Goal: Information Seeking & Learning: Learn about a topic

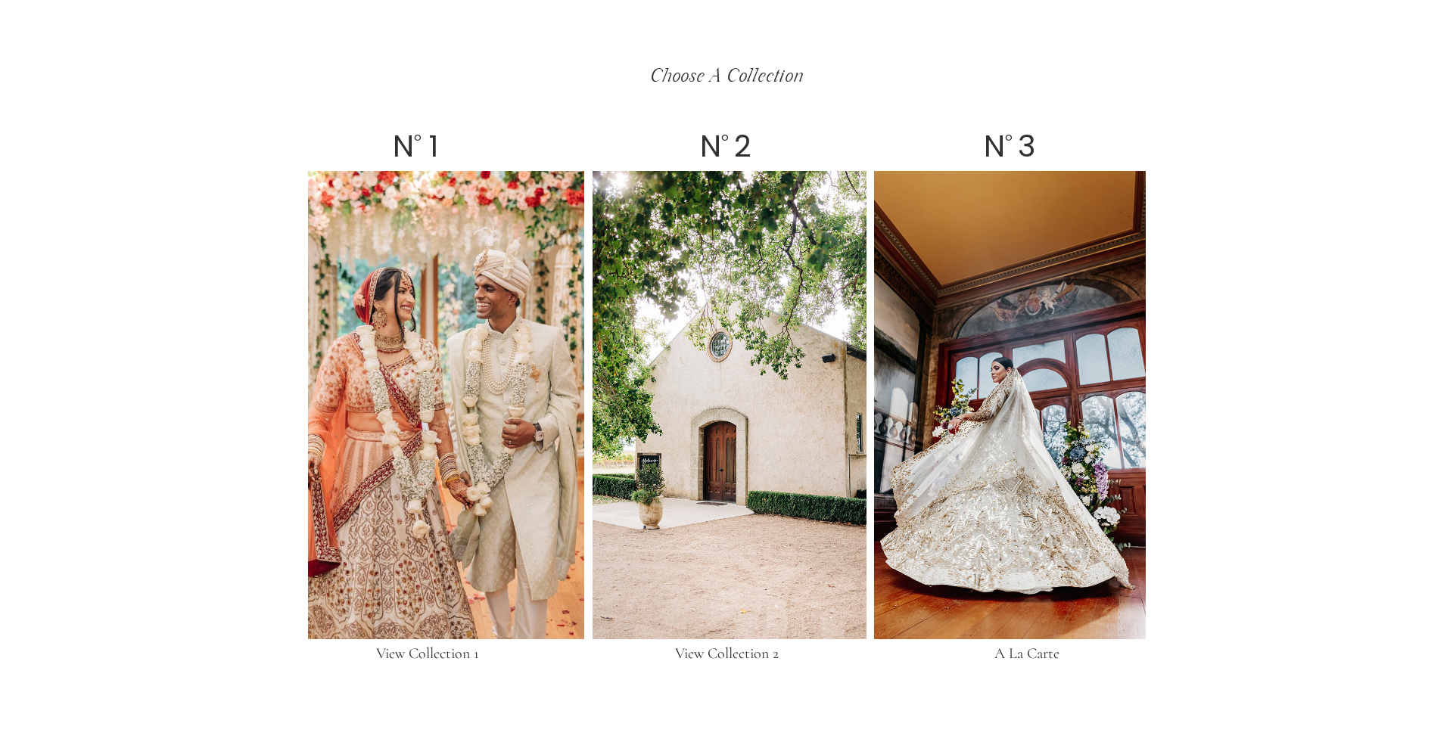
scroll to position [2841, 0]
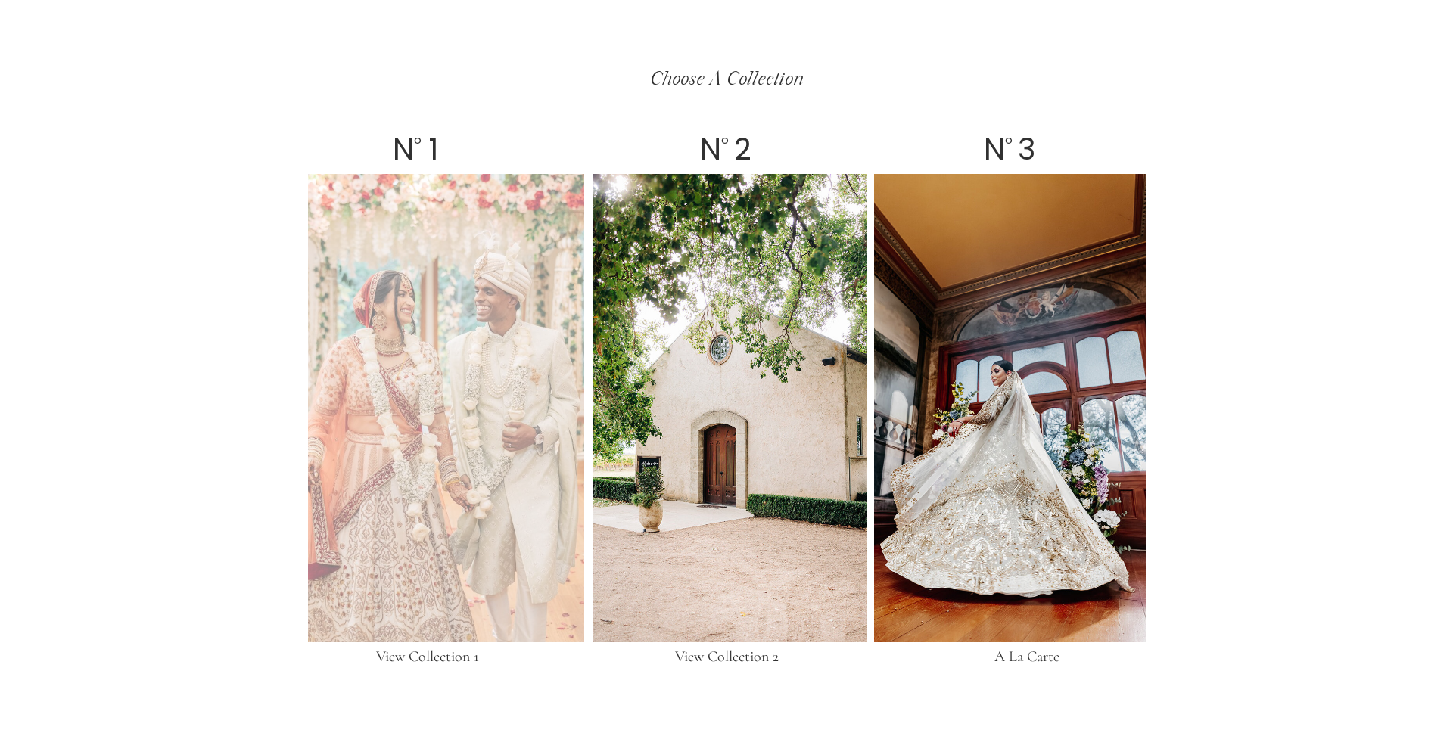
click at [487, 317] on div at bounding box center [446, 408] width 276 height 468
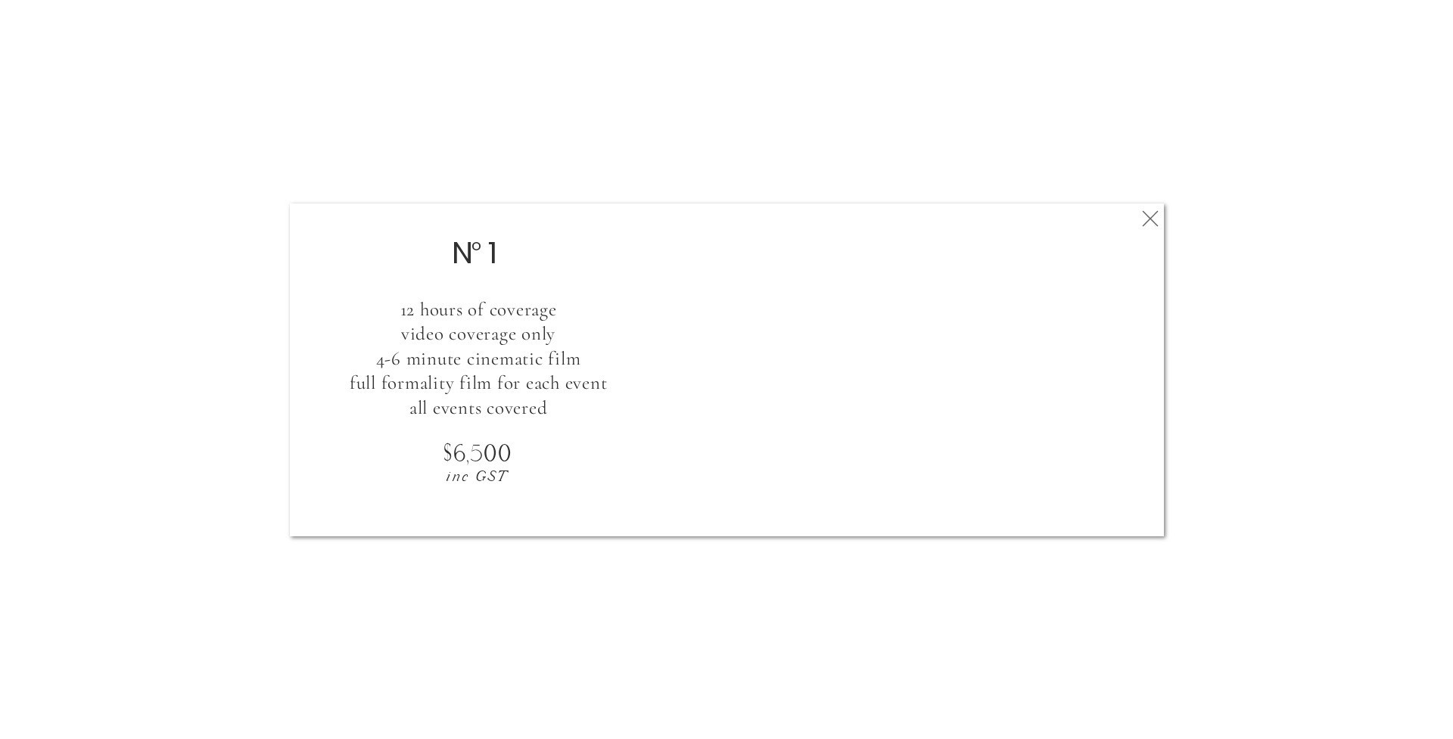
scroll to position [2965, 0]
click at [1146, 216] on icon at bounding box center [1150, 219] width 27 height 30
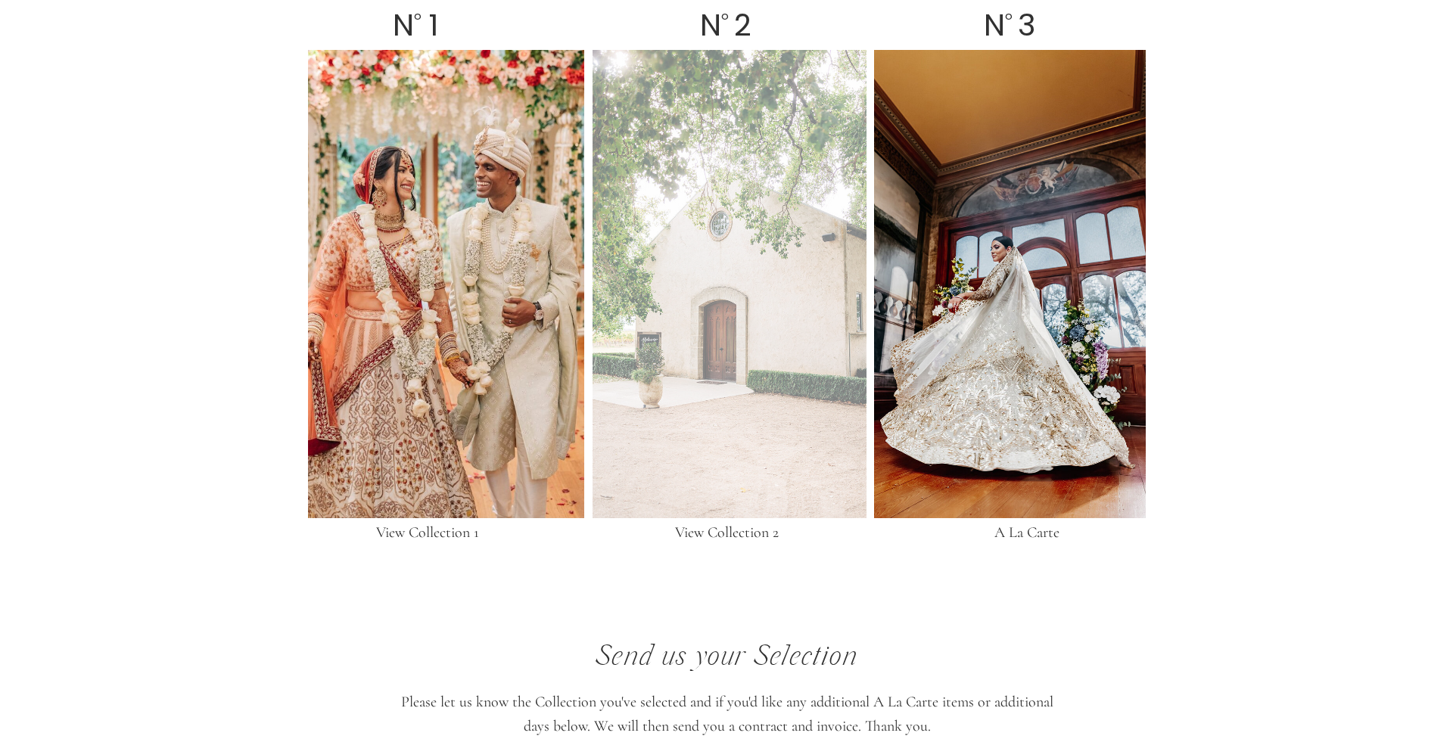
click at [767, 308] on div at bounding box center [730, 284] width 274 height 468
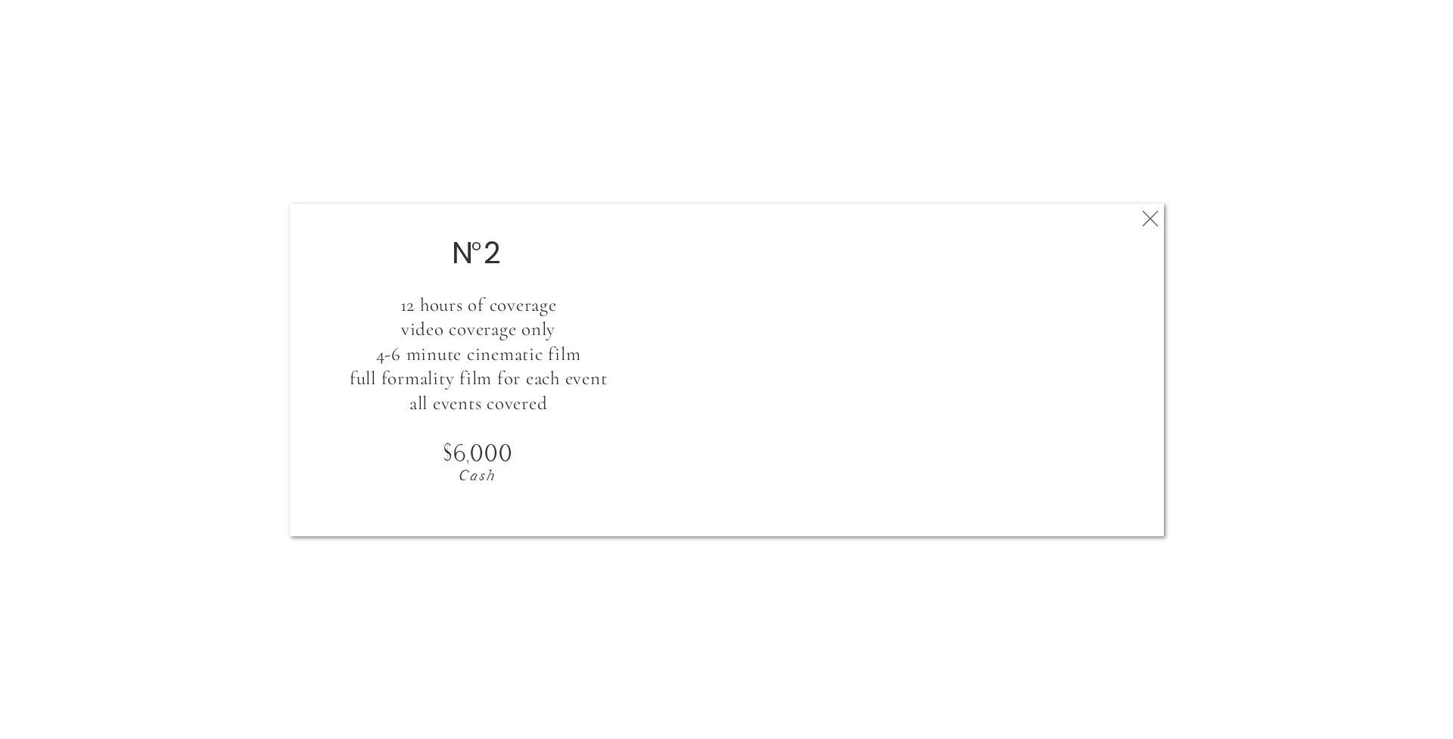
click at [1148, 220] on polygon at bounding box center [1151, 218] width 16 height 16
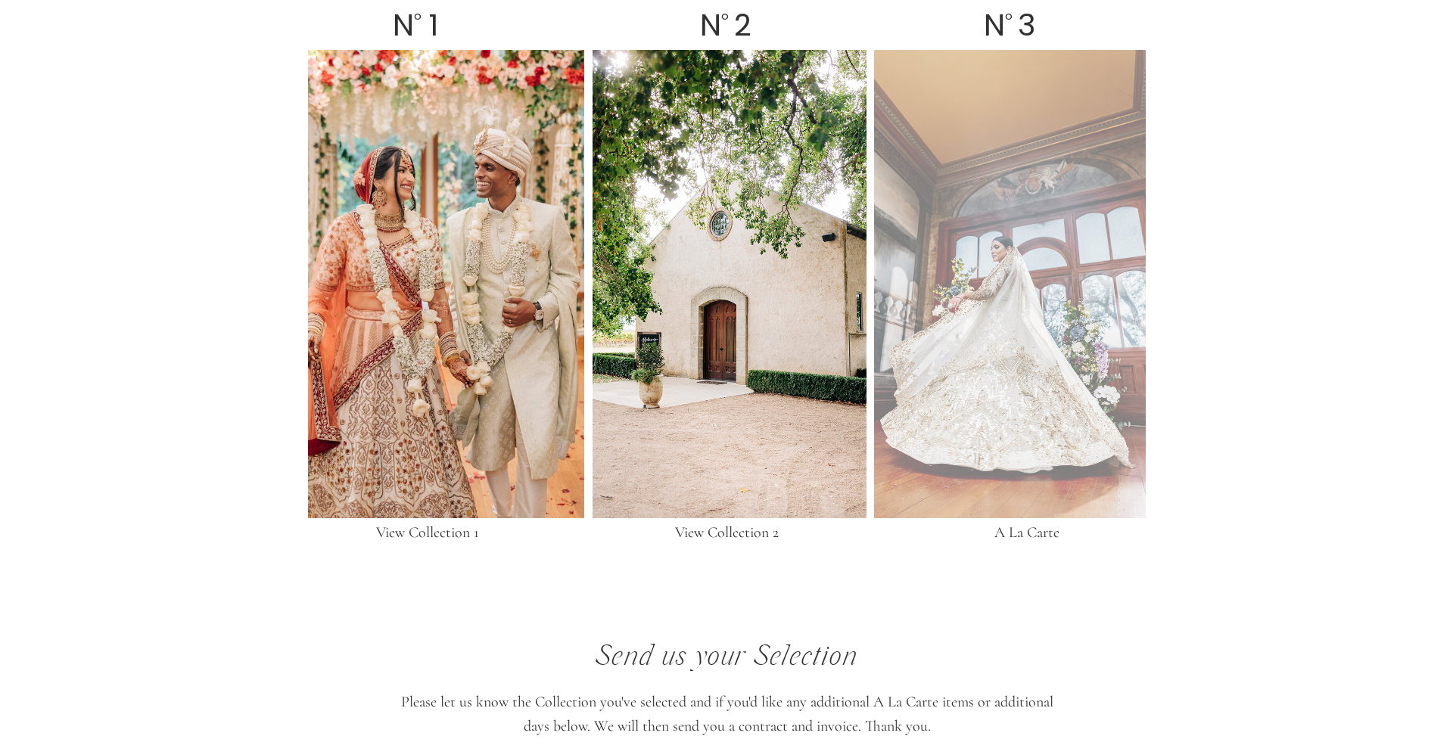
click at [1067, 297] on div at bounding box center [1010, 284] width 272 height 468
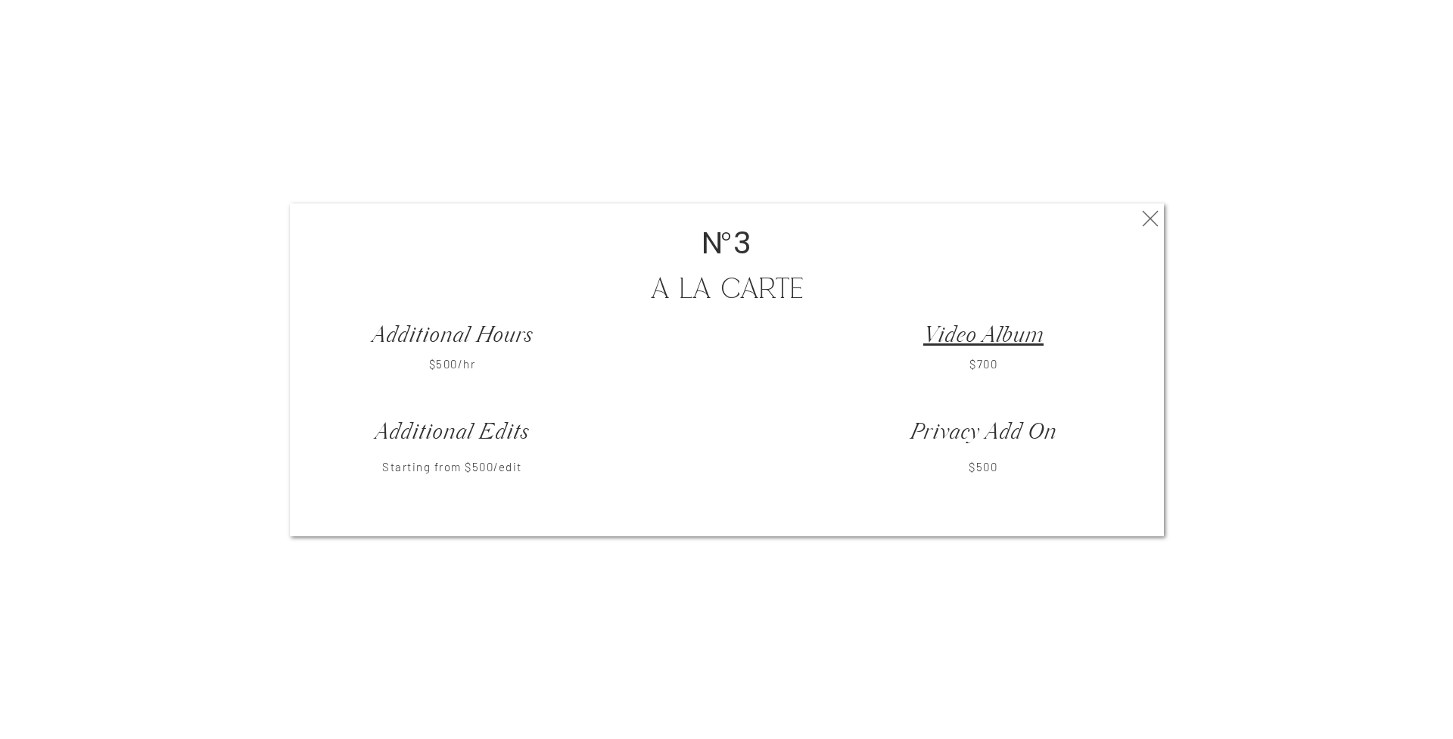
click at [1149, 214] on icon at bounding box center [1150, 219] width 27 height 30
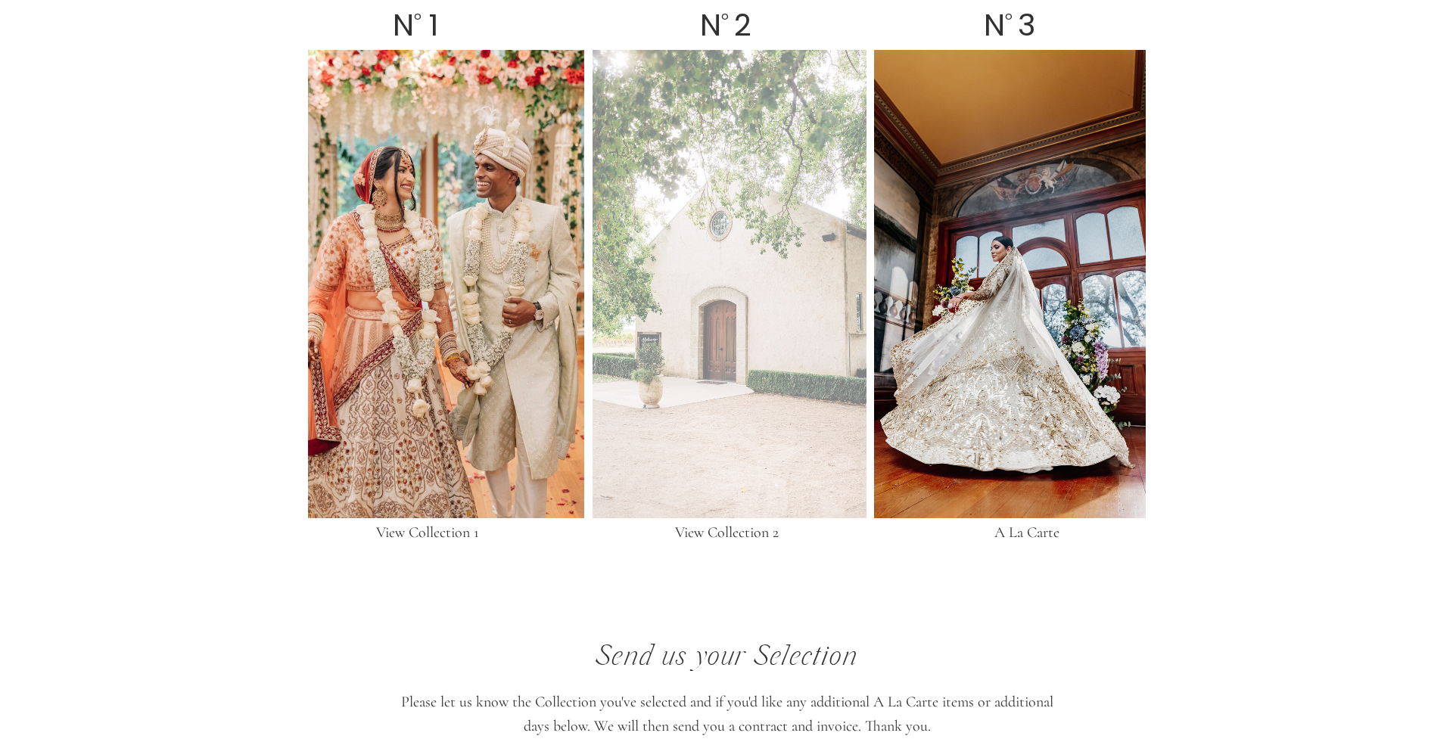
click at [779, 267] on div at bounding box center [730, 284] width 274 height 468
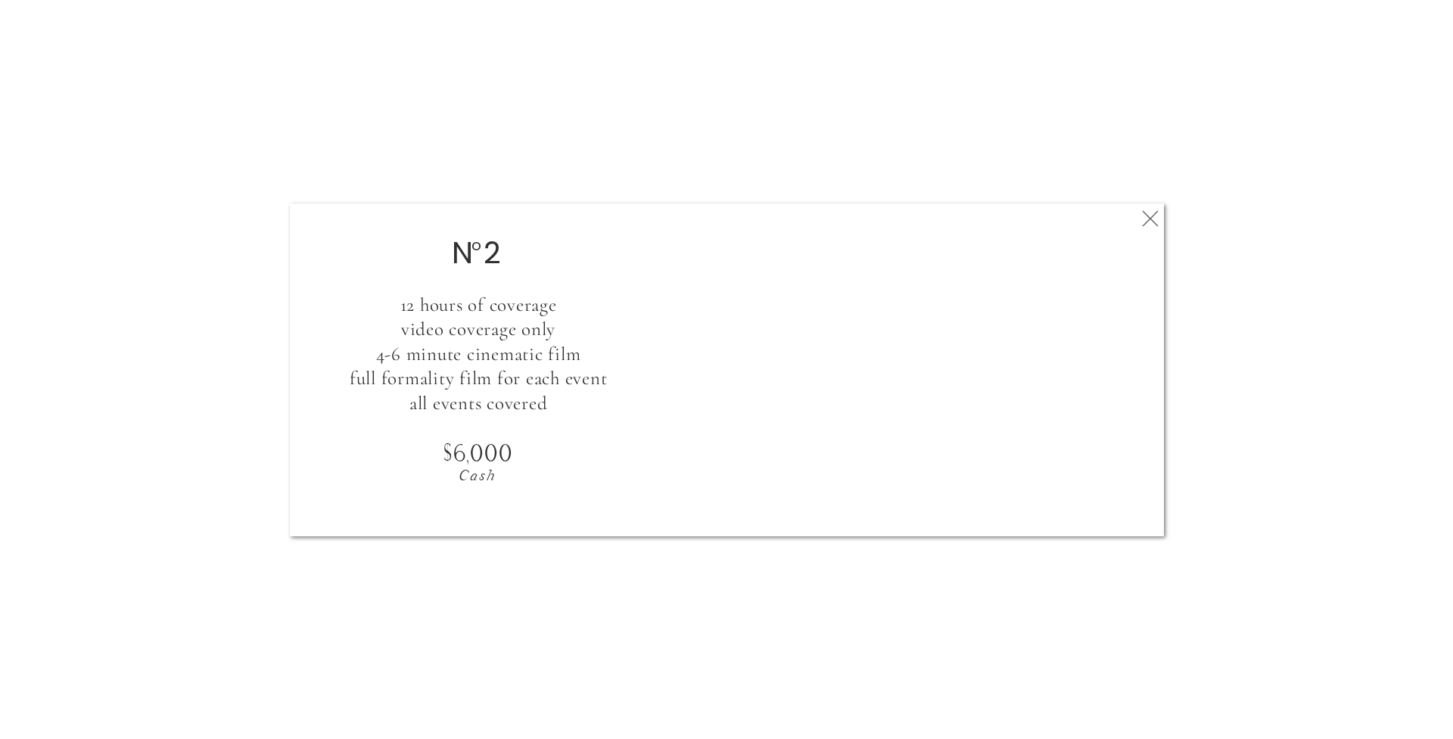
click at [1146, 222] on polygon at bounding box center [1151, 218] width 16 height 16
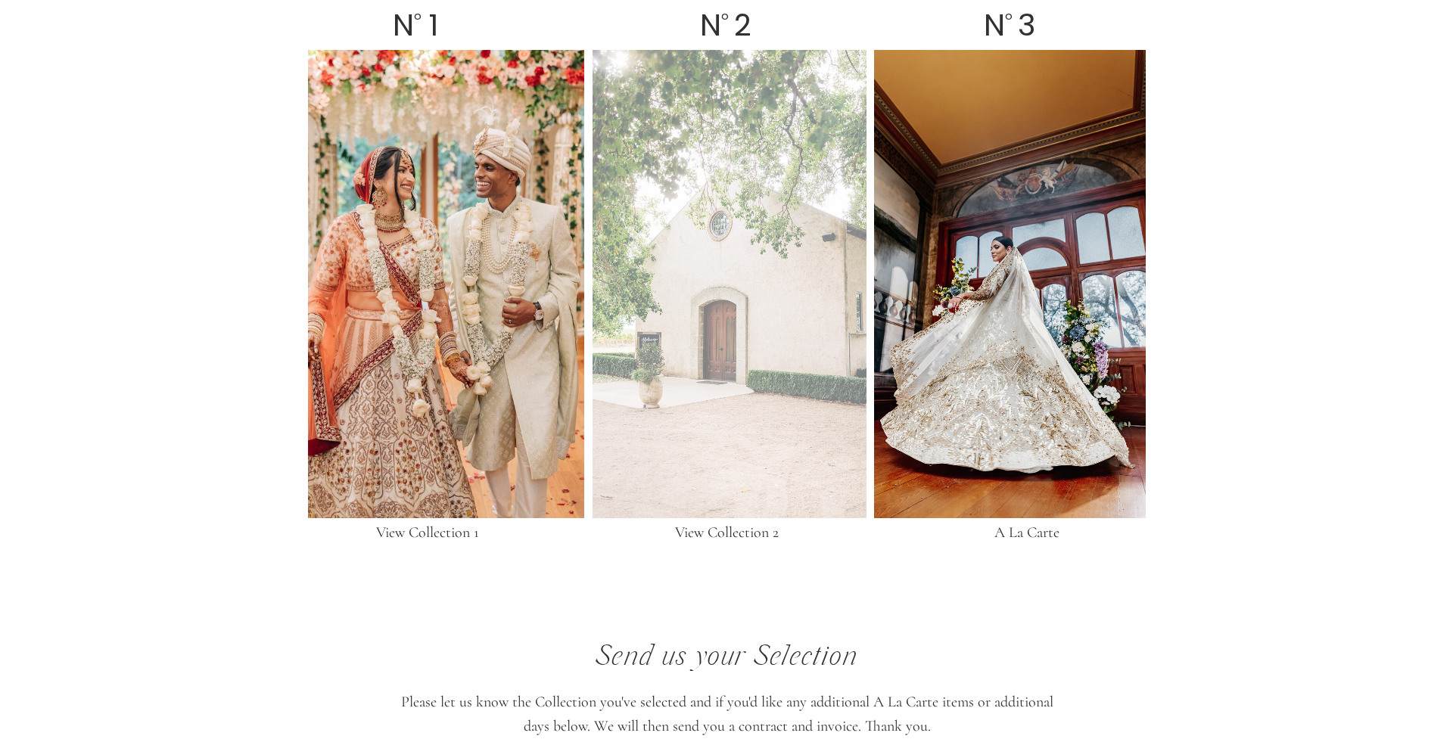
scroll to position [2873, 0]
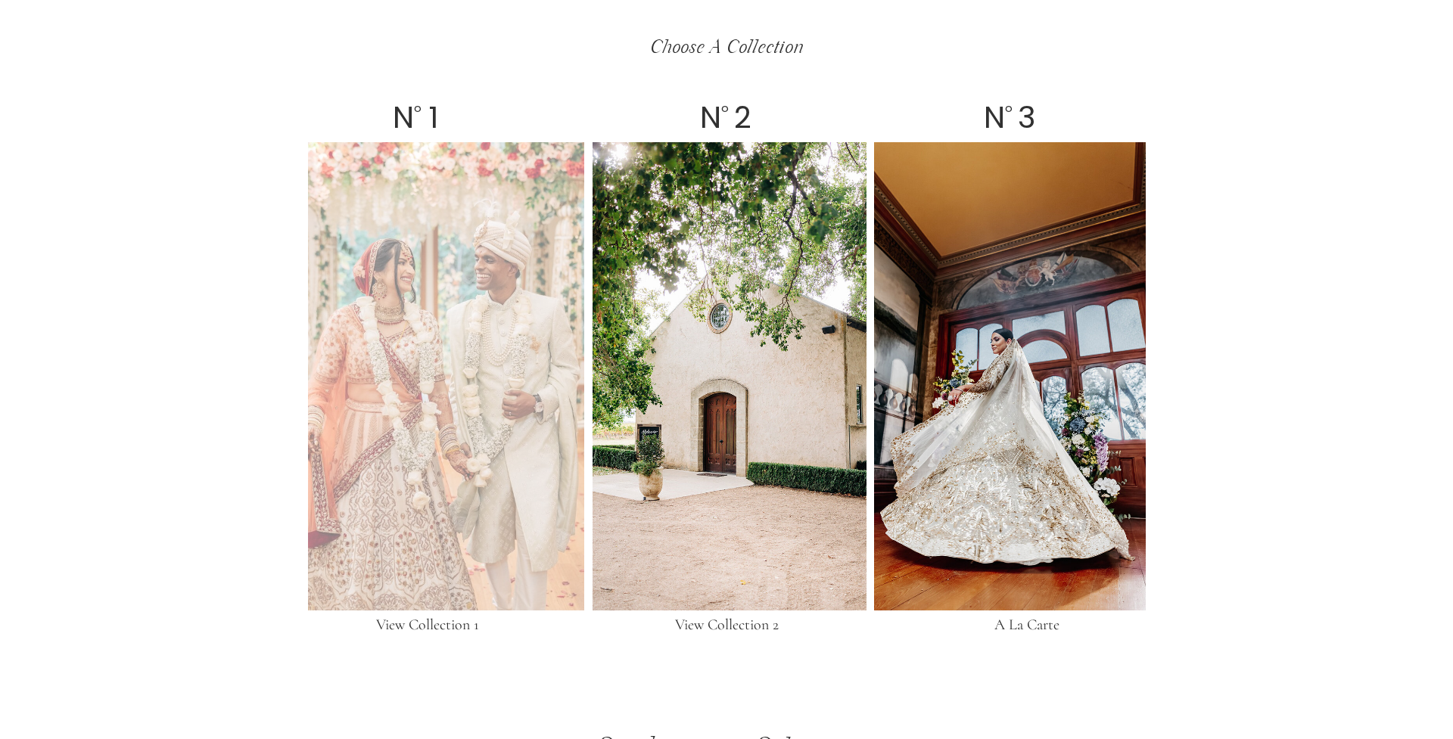
click at [448, 311] on div at bounding box center [446, 376] width 276 height 468
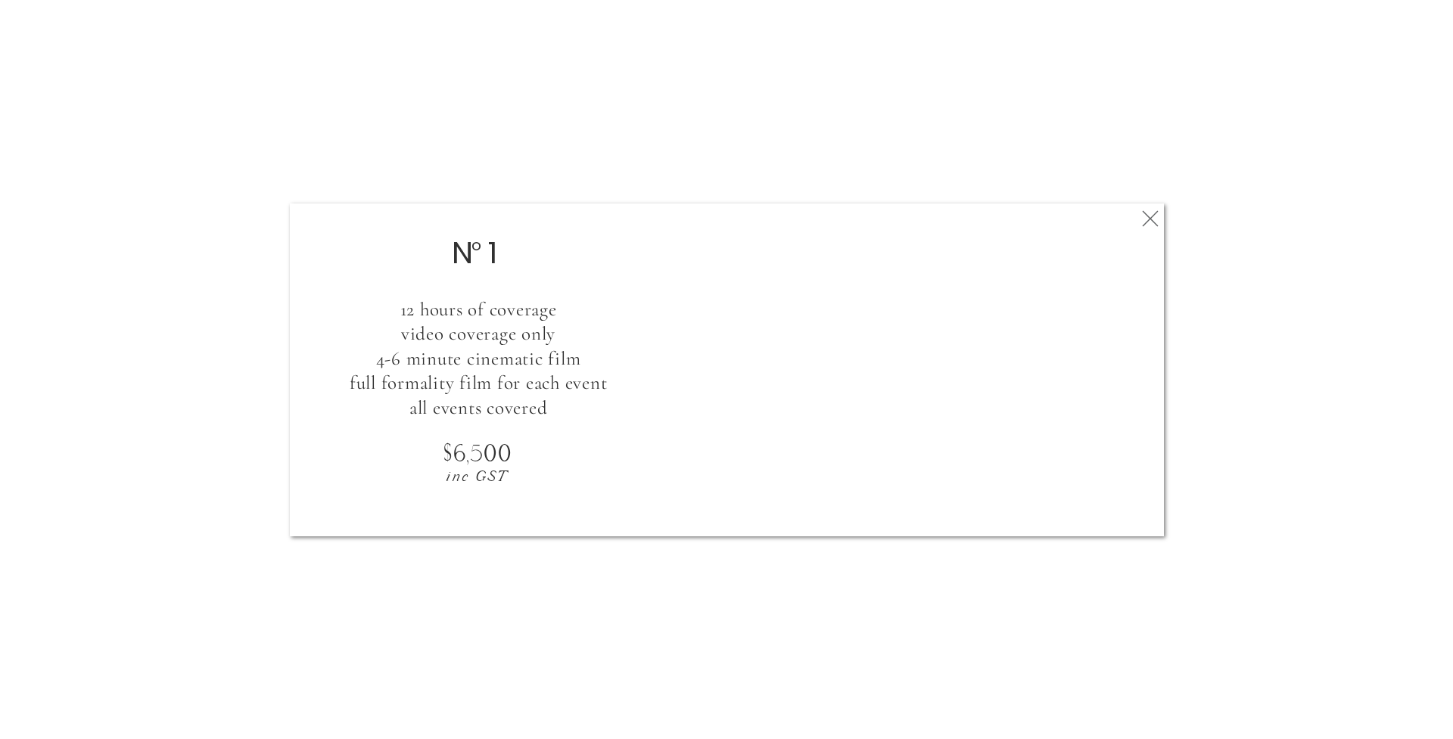
click at [1154, 222] on polygon at bounding box center [1151, 218] width 16 height 16
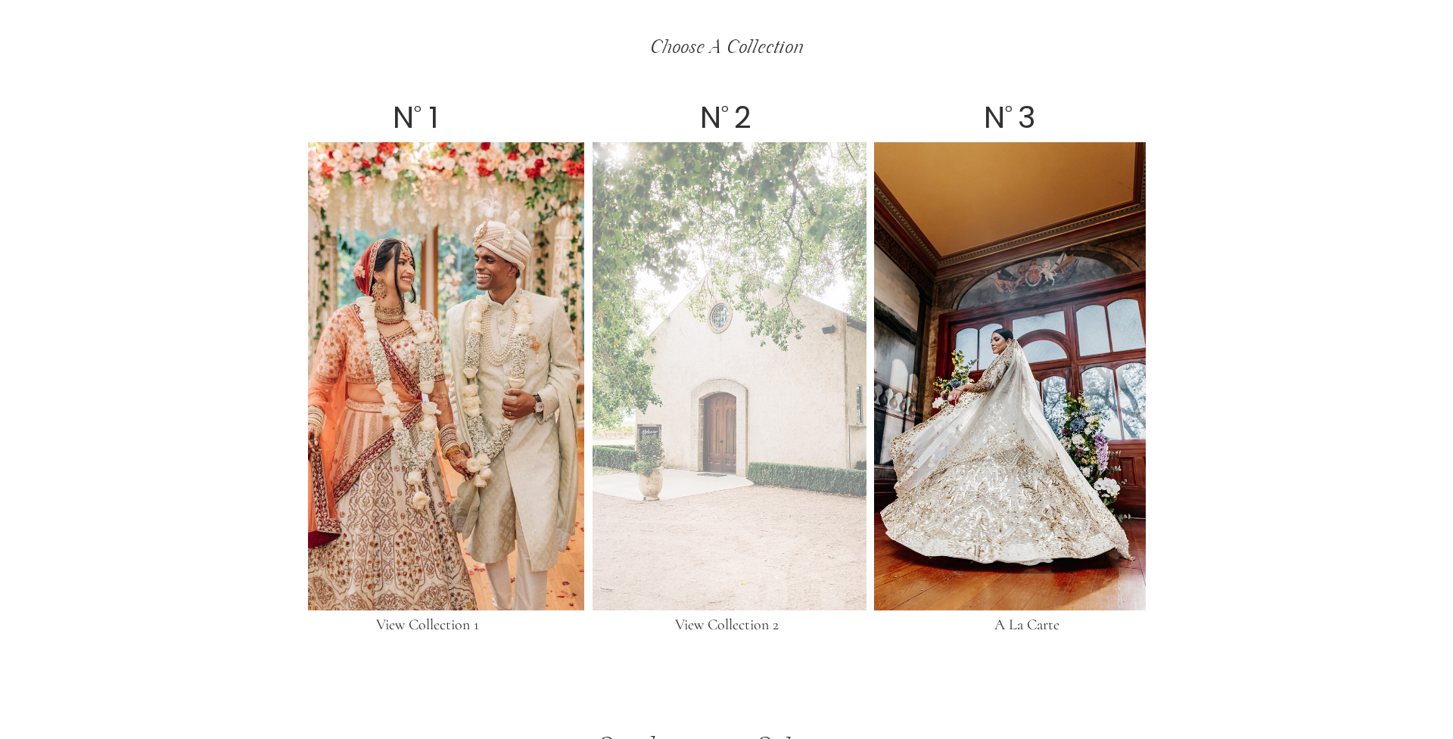
click at [813, 363] on div at bounding box center [730, 376] width 274 height 468
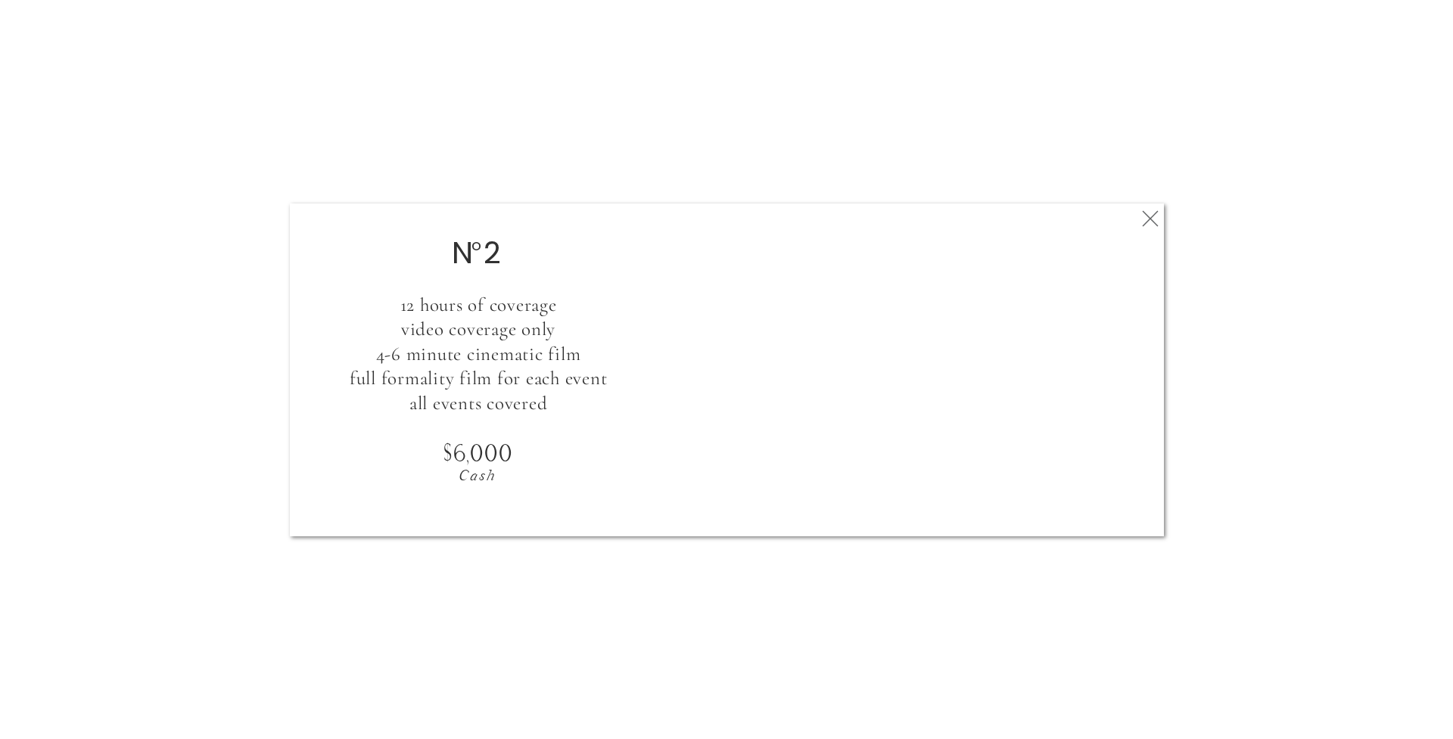
click at [1149, 218] on icon at bounding box center [1150, 219] width 27 height 30
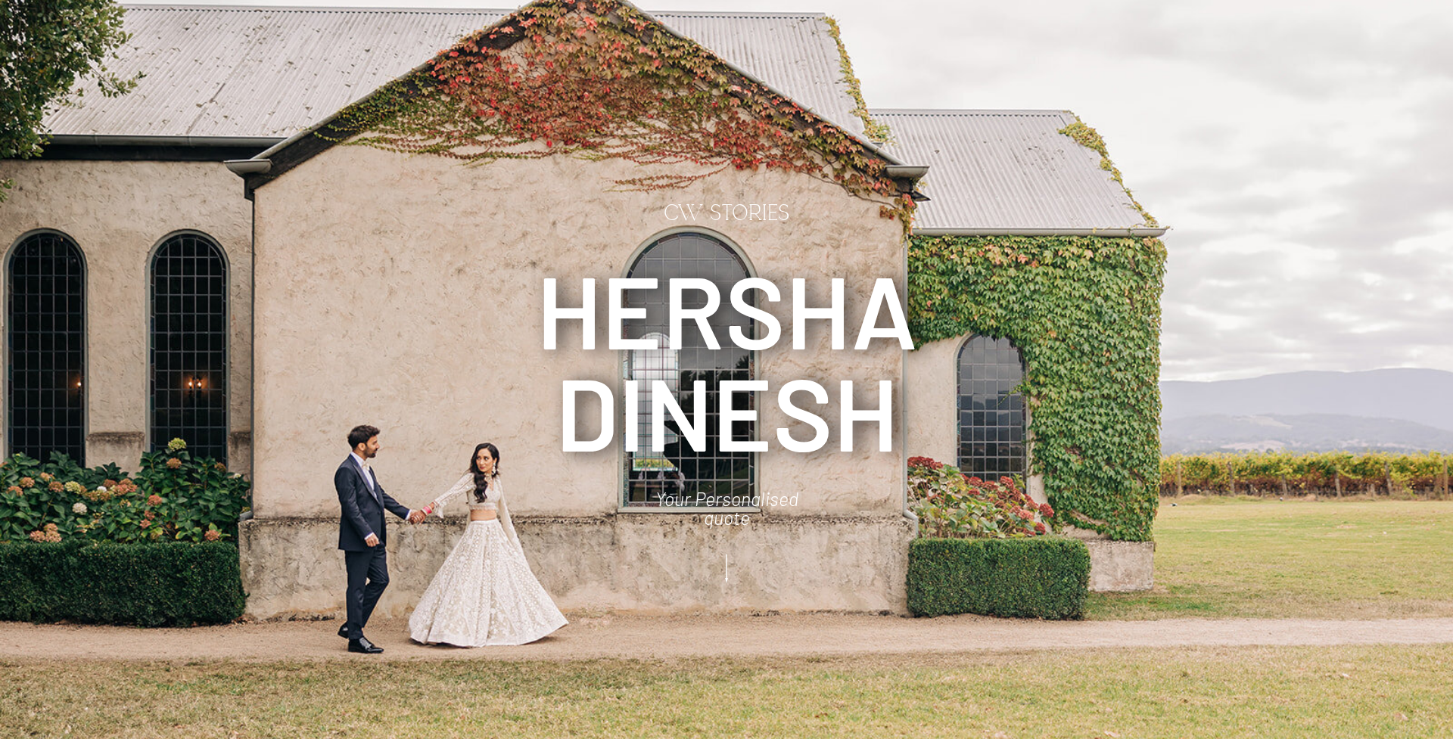
scroll to position [0, 0]
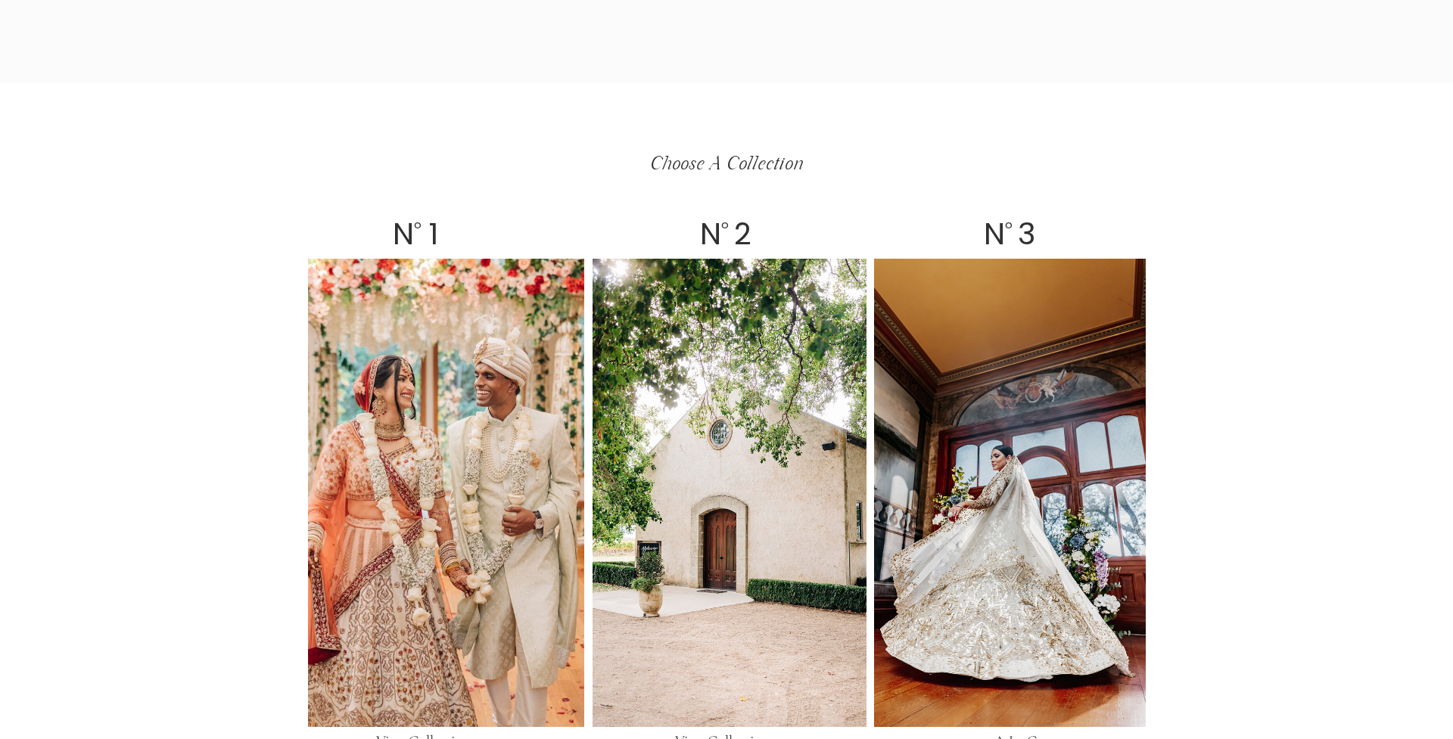
scroll to position [2759, 0]
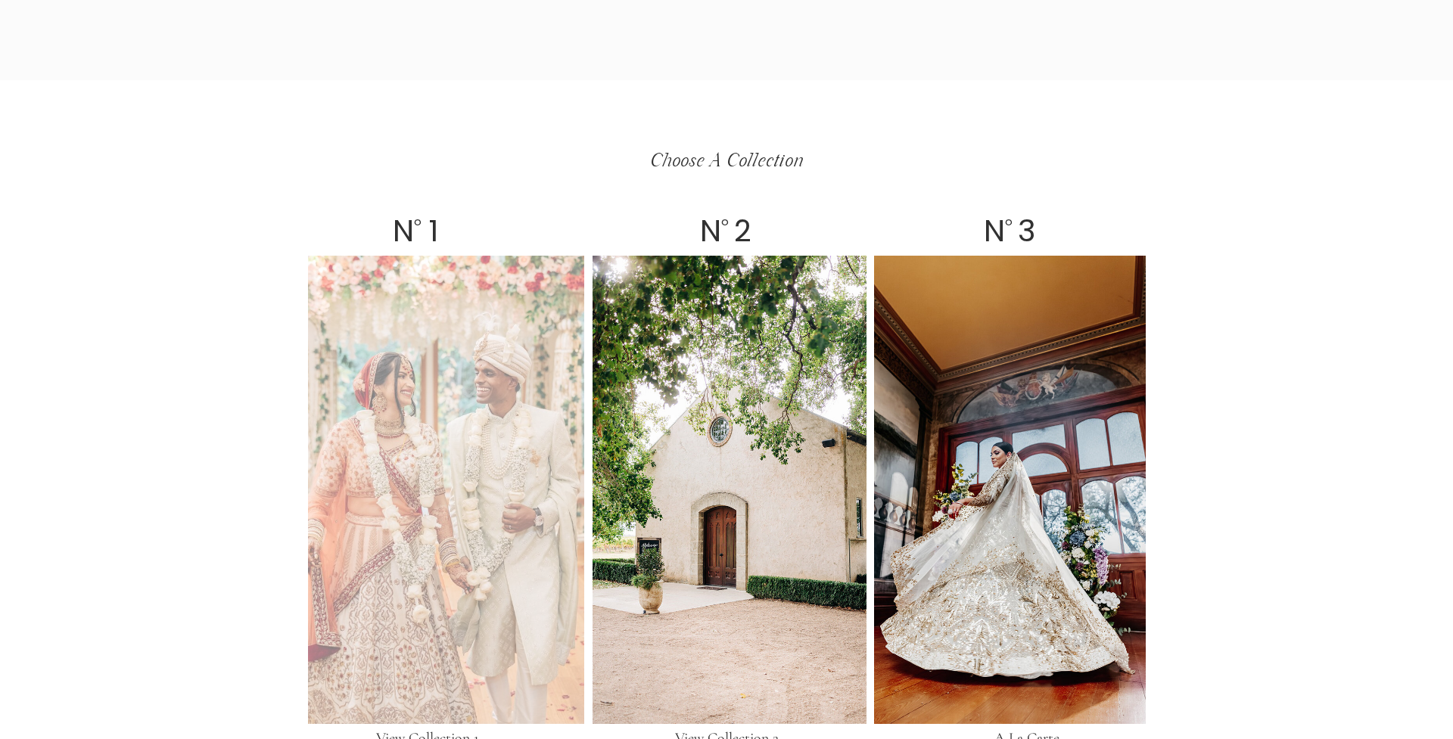
click at [511, 355] on div at bounding box center [446, 490] width 276 height 468
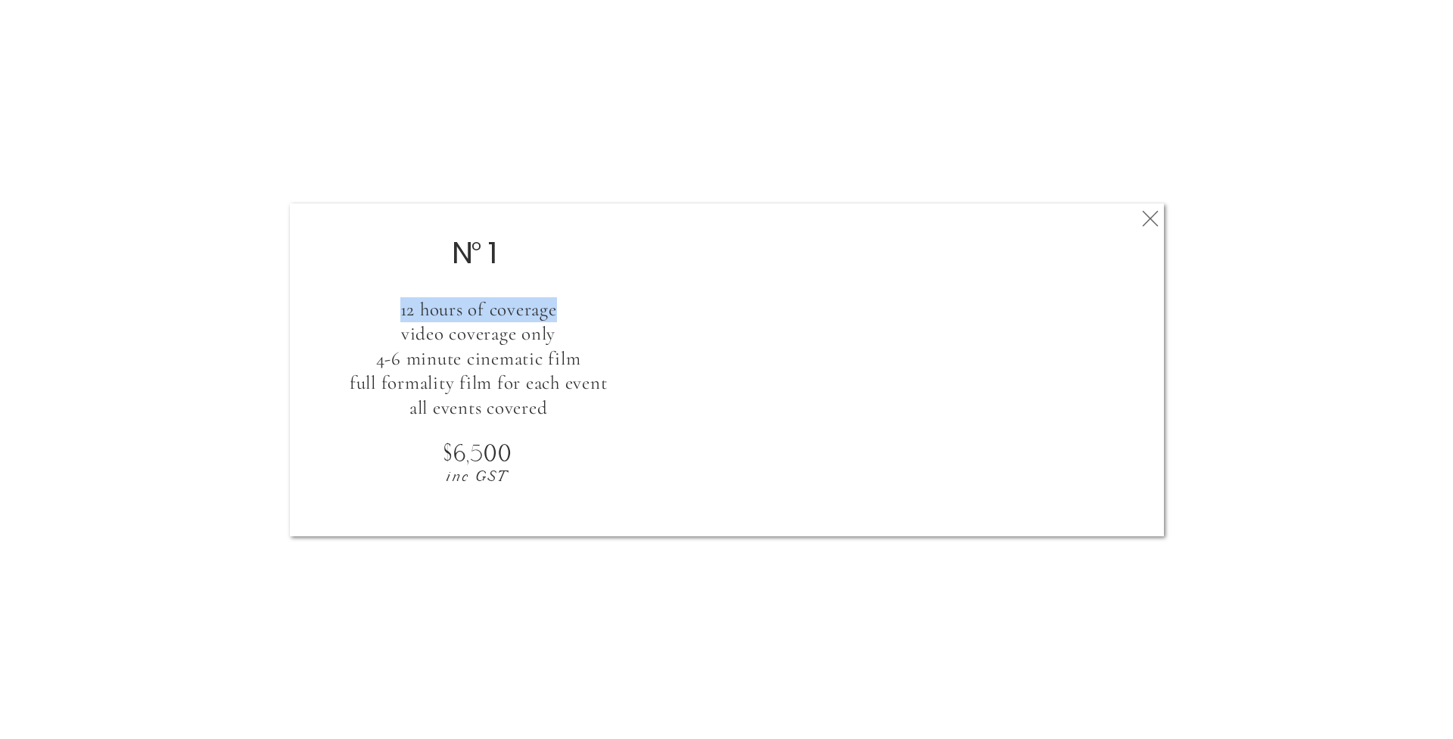
drag, startPoint x: 391, startPoint y: 316, endPoint x: 579, endPoint y: 309, distance: 187.8
click at [579, 309] on h3 "12 hours of coverage video coverage only 4-6 minute cinematic film full formali…" at bounding box center [478, 346] width 363 height 98
